Goal: Task Accomplishment & Management: Use online tool/utility

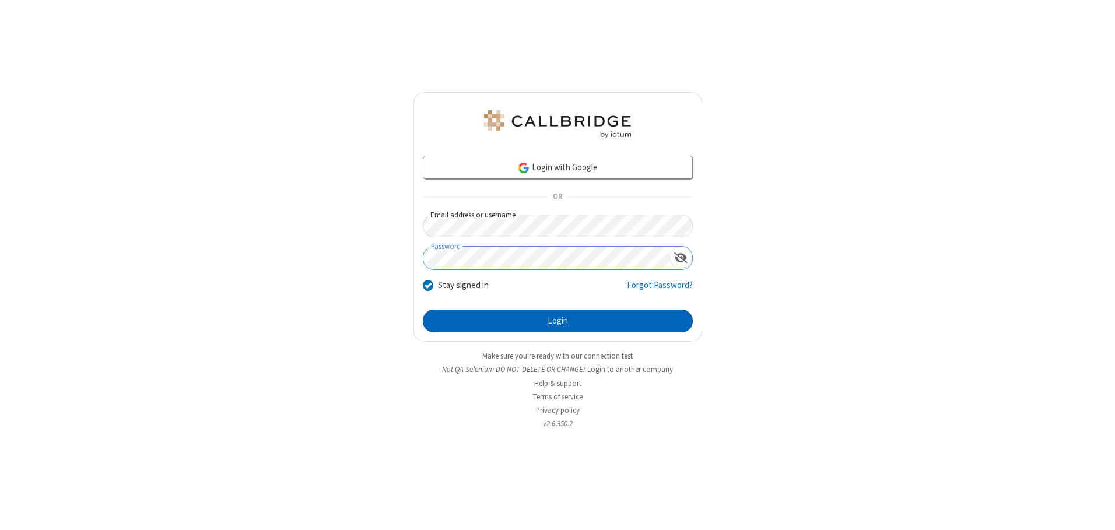
click at [558, 321] on button "Login" at bounding box center [558, 321] width 270 height 23
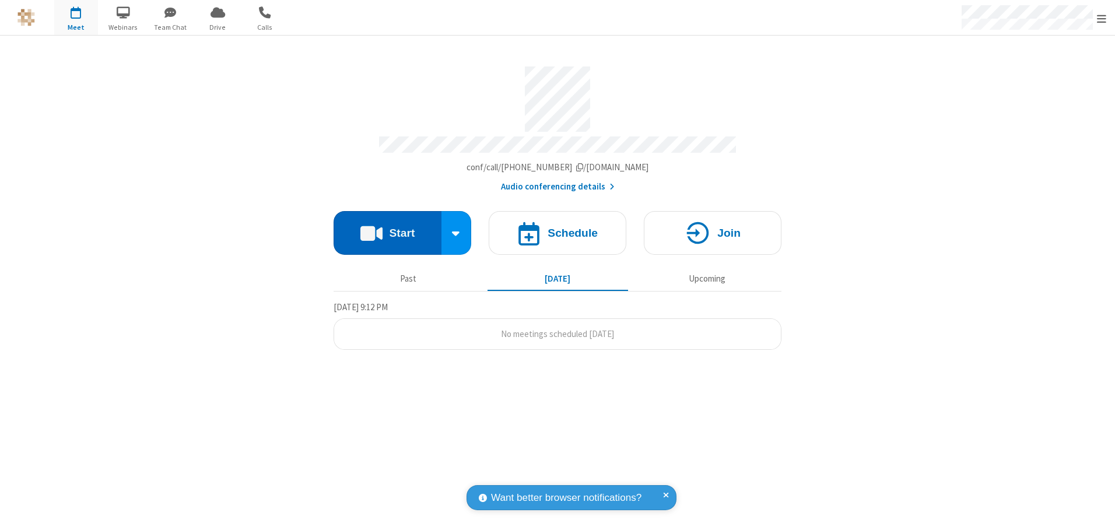
click at [387, 229] on button "Start" at bounding box center [388, 233] width 108 height 44
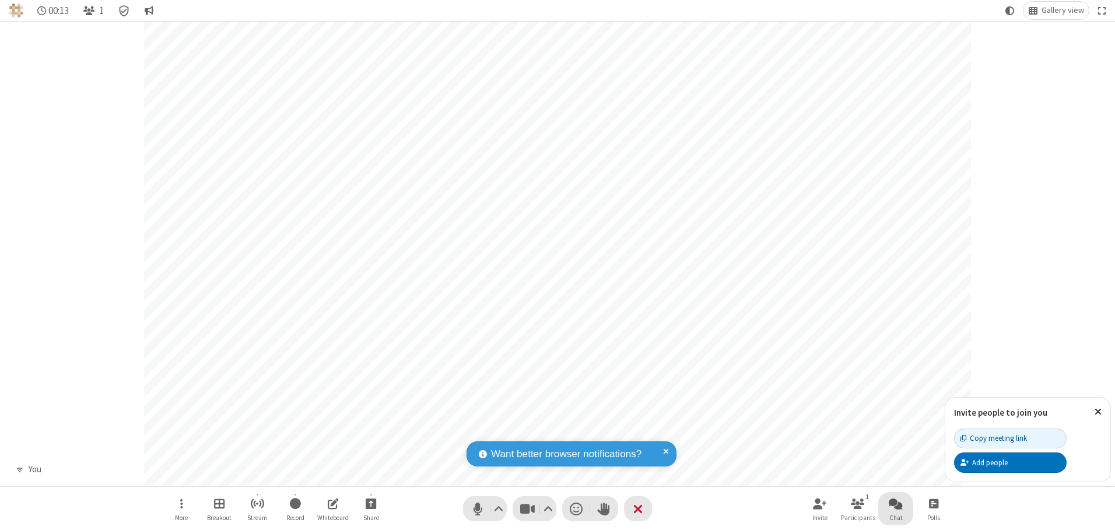
click at [896, 503] on span "Open chat" at bounding box center [896, 503] width 14 height 15
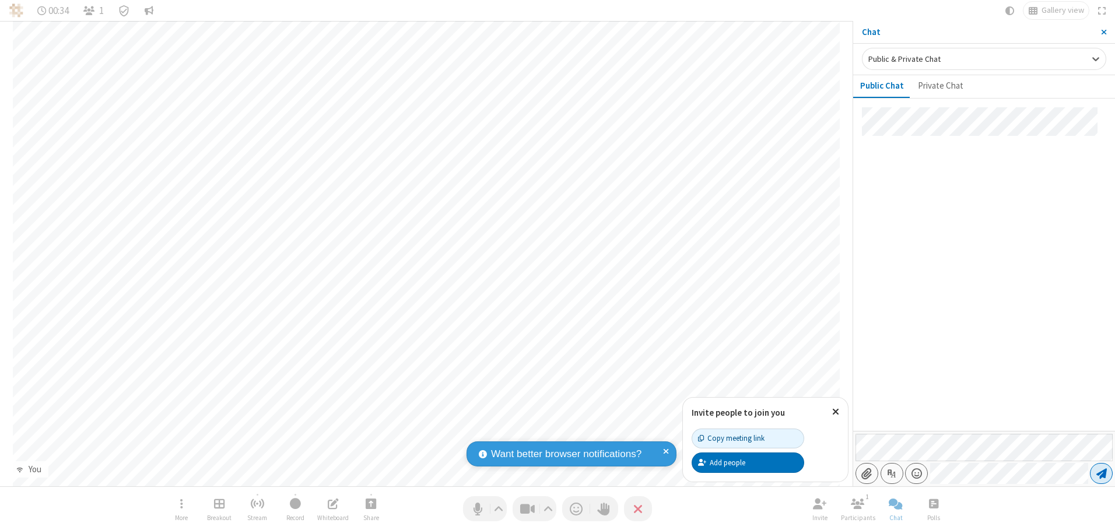
click at [1101, 474] on span "Send message" at bounding box center [1102, 474] width 11 height 12
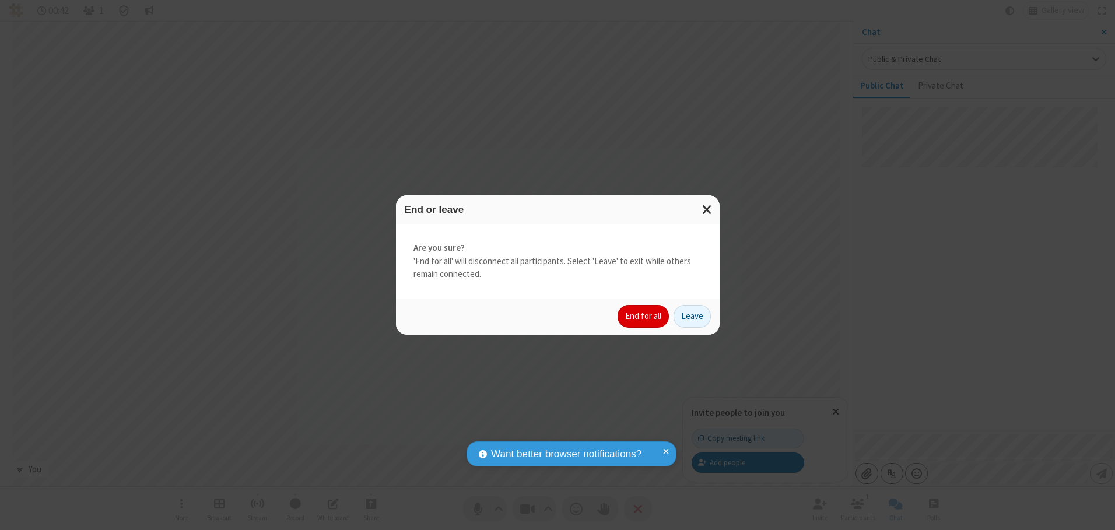
click at [644, 316] on button "End for all" at bounding box center [643, 316] width 51 height 23
